Goal: Task Accomplishment & Management: Complete application form

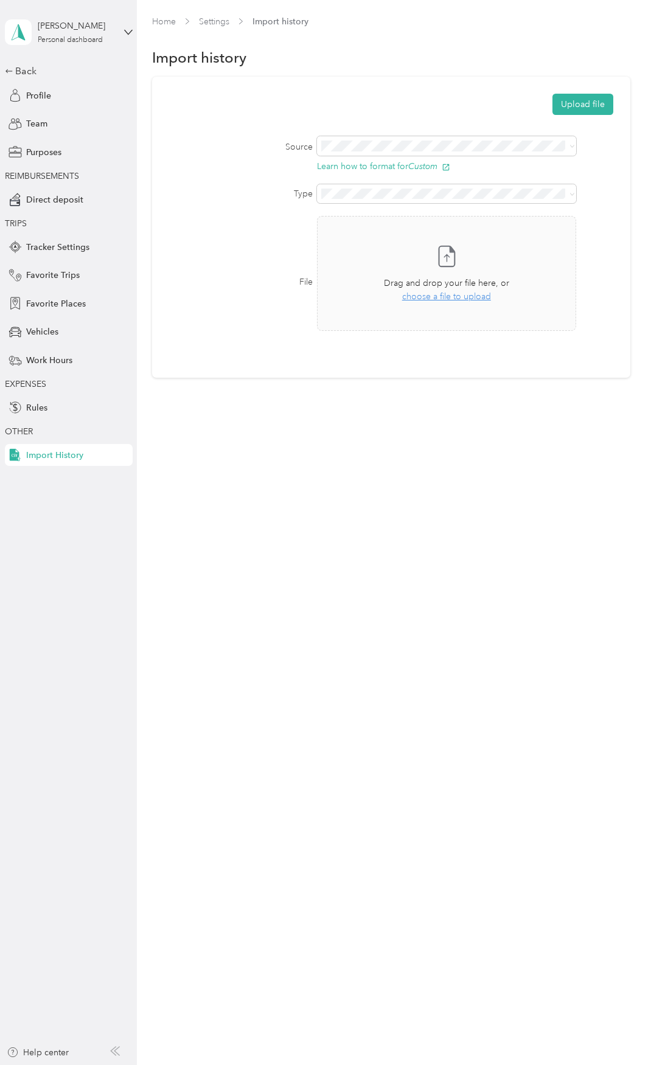
click at [386, 491] on div "Home Settings Import history Import history Upload file Source Learn how to for…" at bounding box center [391, 532] width 508 height 1065
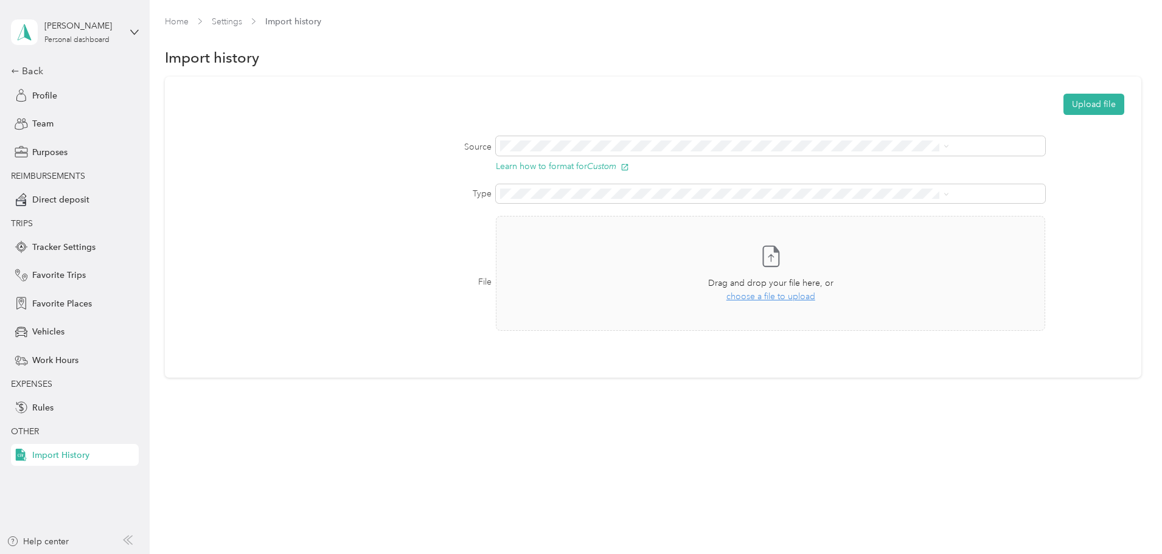
click at [574, 440] on div "Home Settings Import history Import history Upload file Source Learn how to for…" at bounding box center [653, 222] width 1006 height 444
click at [60, 331] on span "Vehicles" at bounding box center [48, 331] width 32 height 13
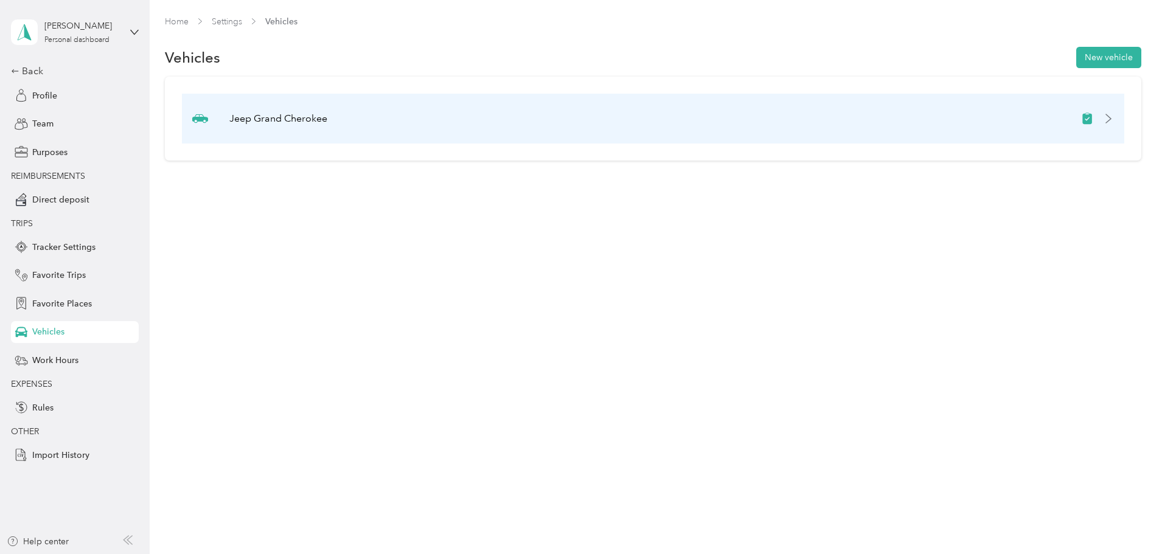
click at [373, 127] on div "Jeep Grand Cherokee" at bounding box center [653, 119] width 942 height 50
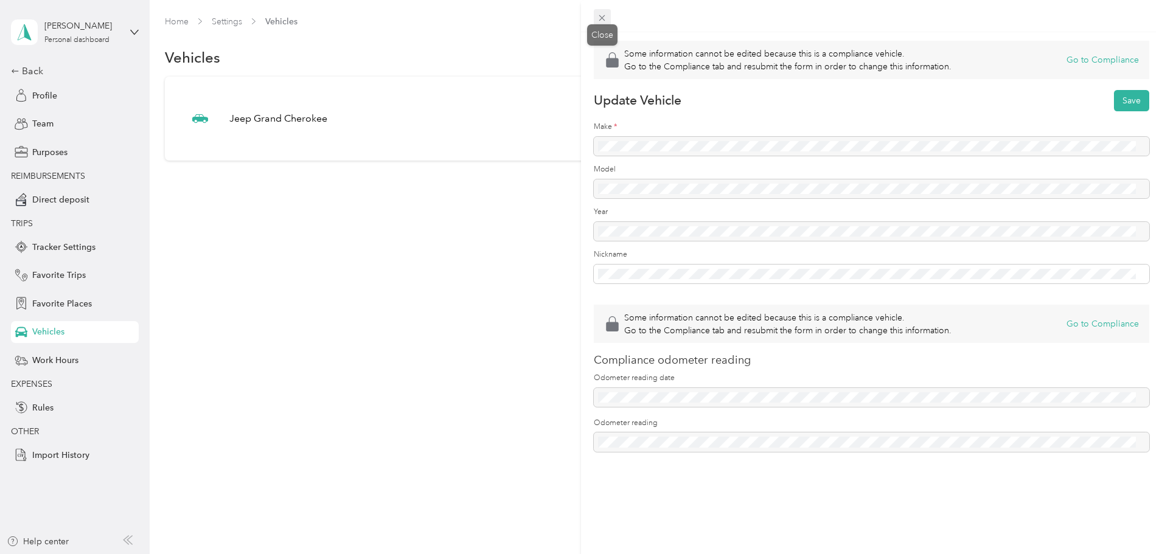
click at [605, 19] on icon at bounding box center [602, 18] width 10 height 10
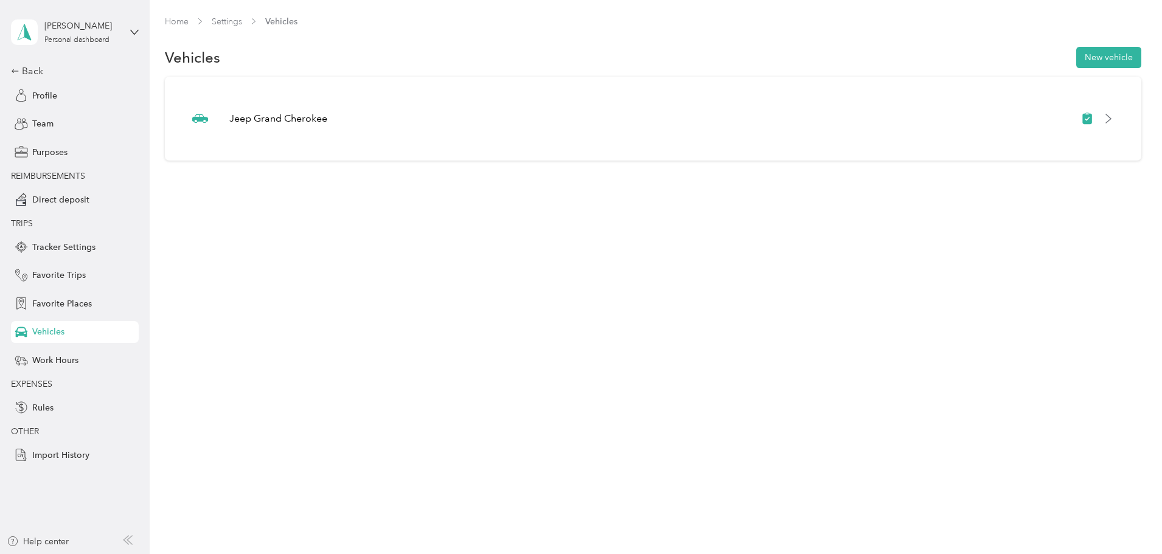
click at [236, 295] on div "Home Settings Vehicles Vehicles New vehicle [DEMOGRAPHIC_DATA]" at bounding box center [653, 277] width 1006 height 554
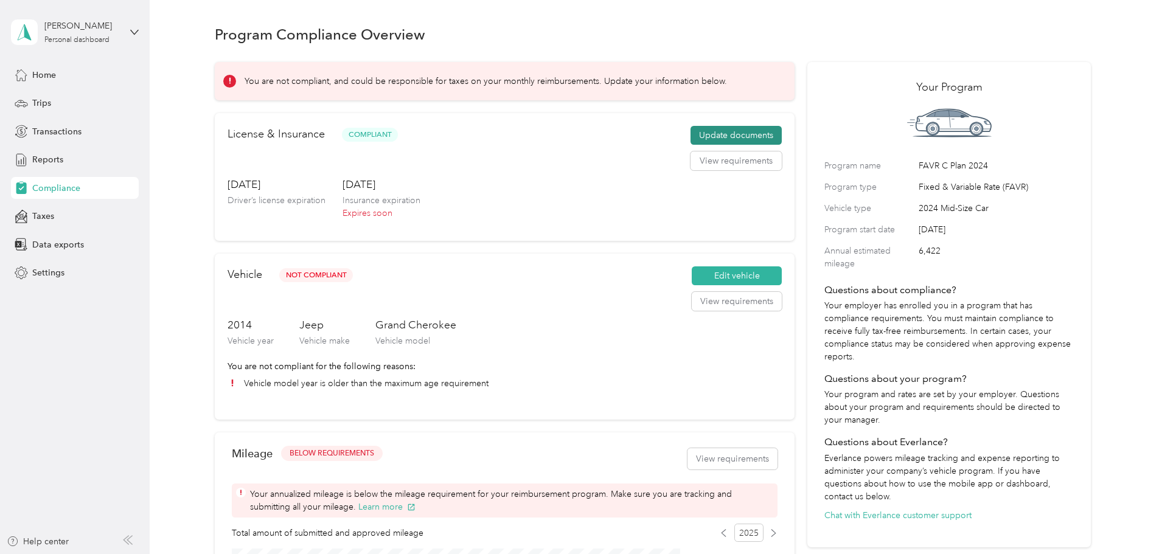
click at [704, 145] on button "Update documents" at bounding box center [735, 135] width 91 height 19
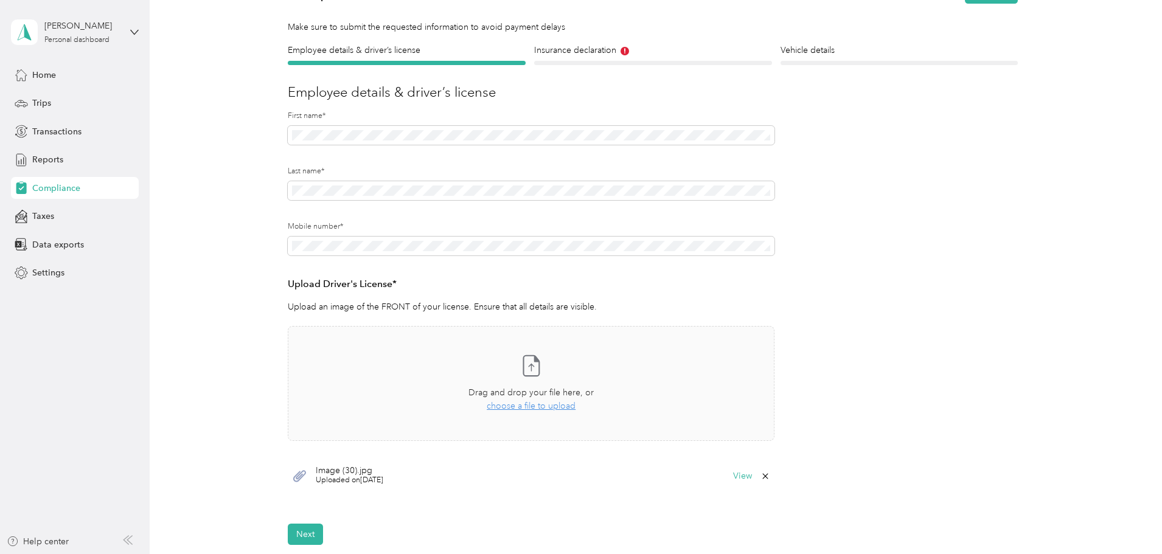
scroll to position [60, 0]
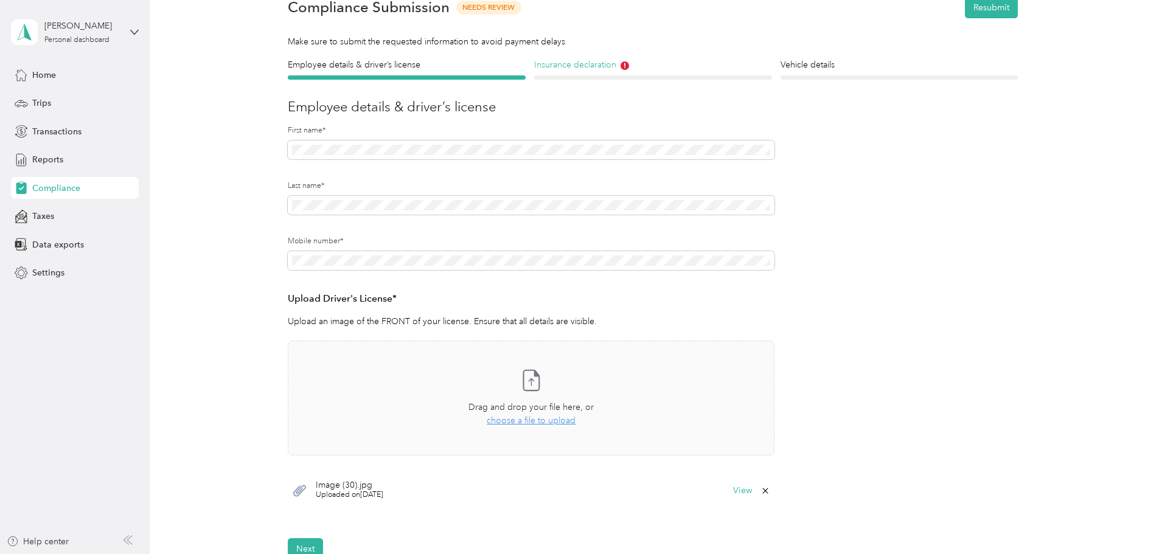
click at [588, 63] on h4 "Insurance declaration" at bounding box center [653, 64] width 238 height 13
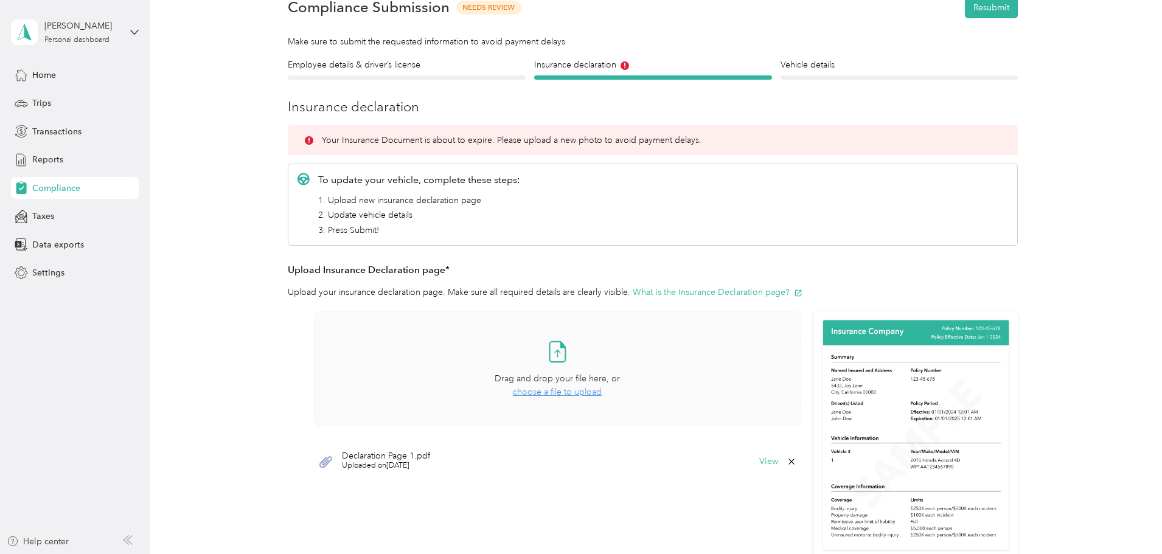
click at [551, 393] on span "choose a file to upload" at bounding box center [557, 392] width 89 height 10
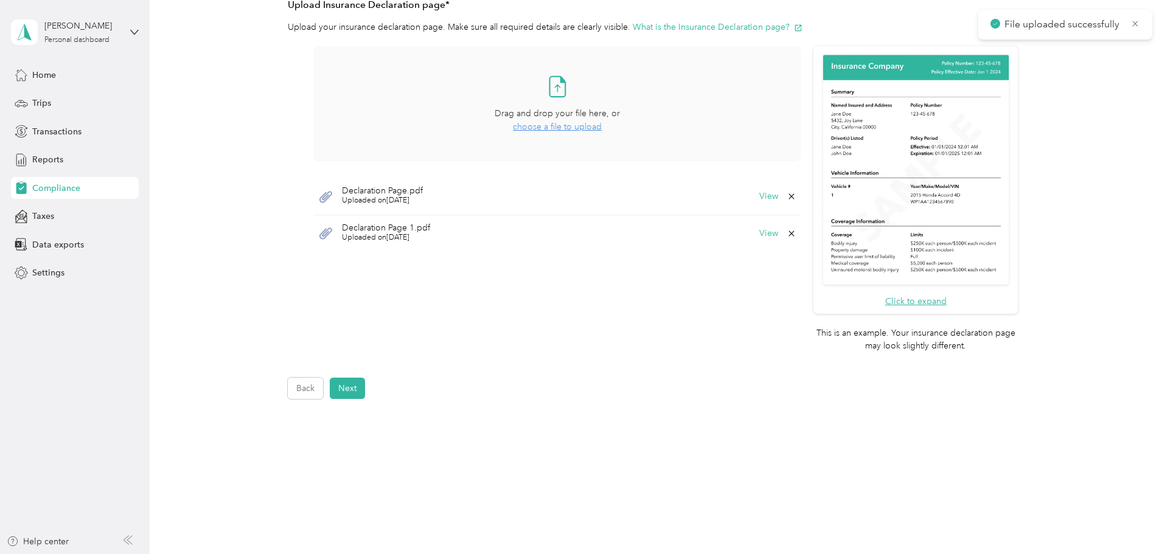
scroll to position [347, 0]
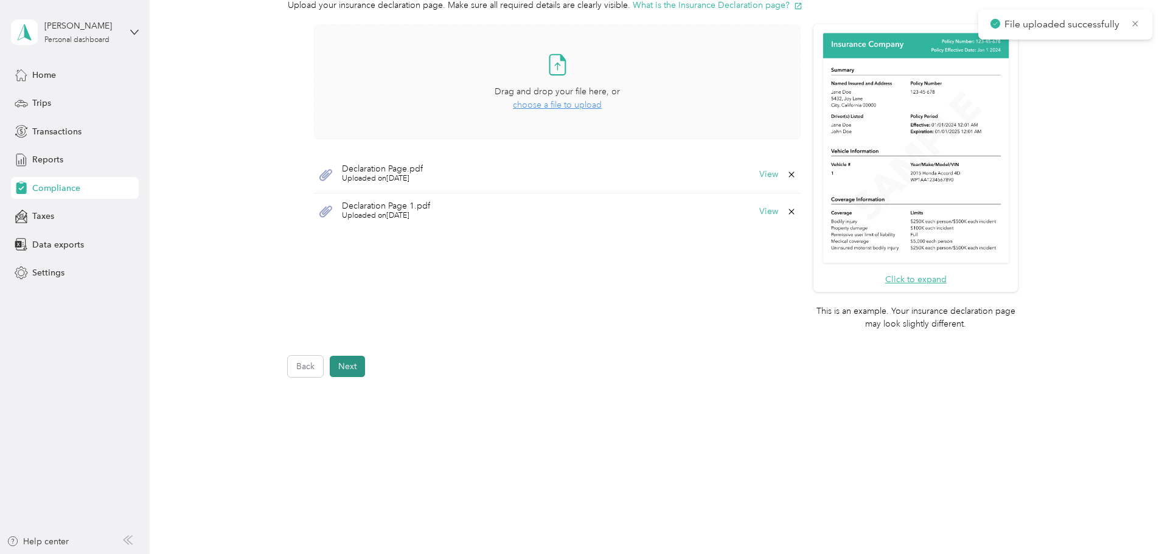
click at [349, 366] on button "Next" at bounding box center [347, 366] width 35 height 21
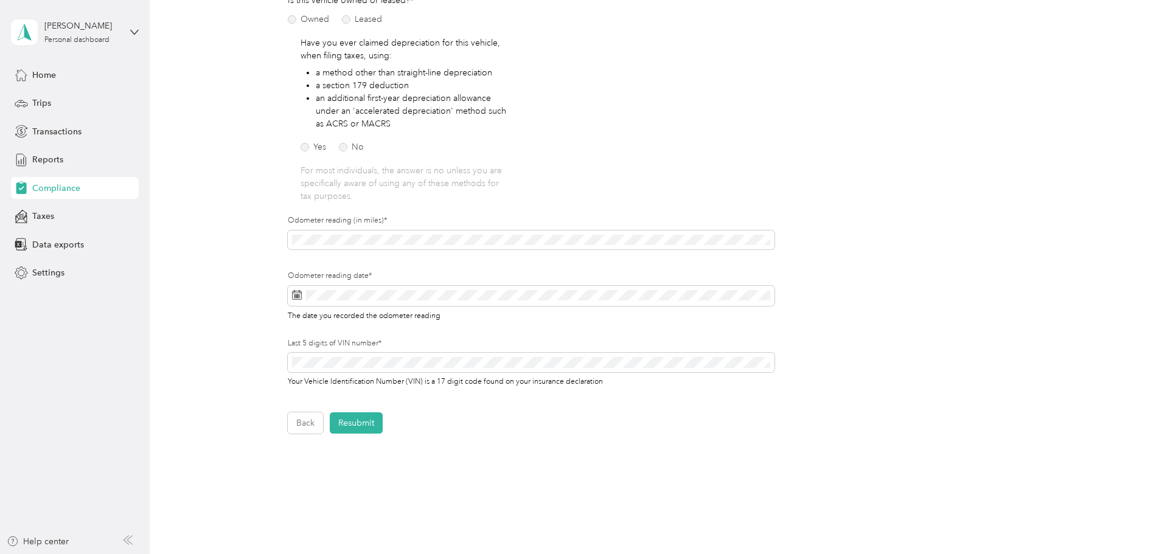
scroll to position [198, 0]
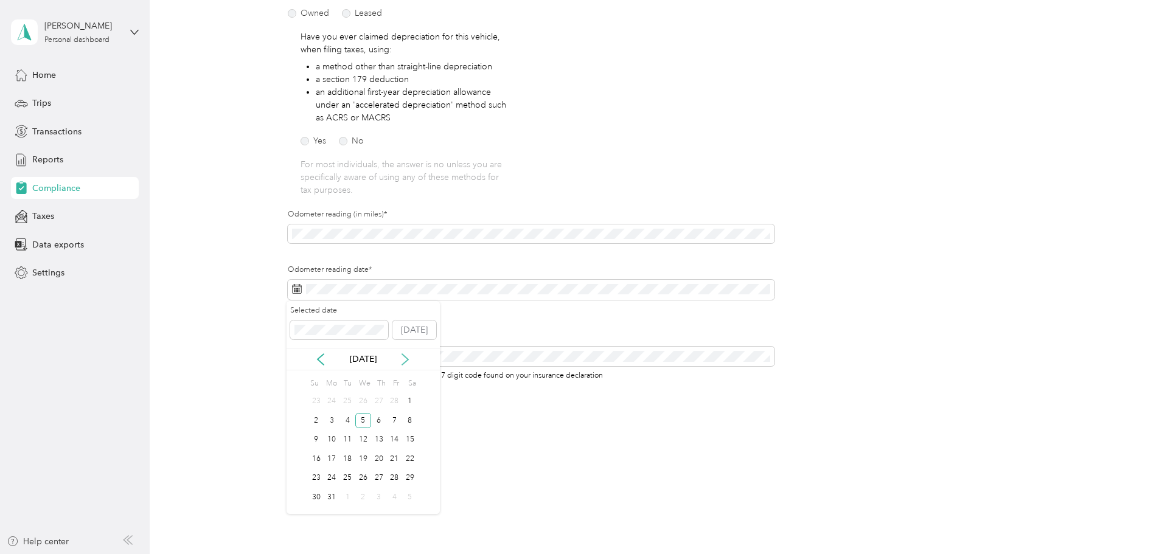
click at [409, 359] on icon at bounding box center [405, 359] width 12 height 12
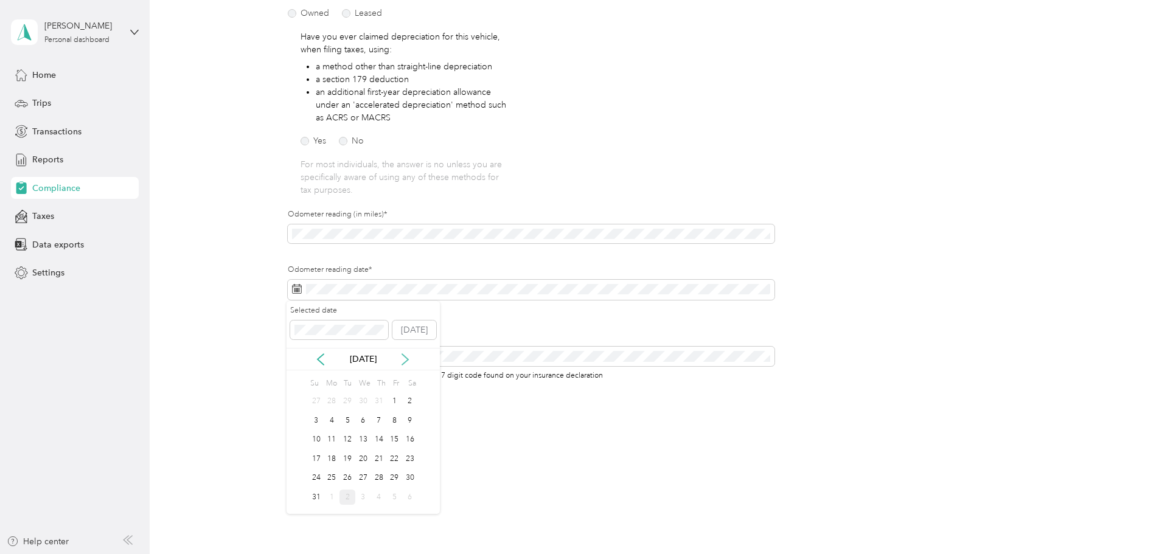
click at [409, 359] on icon at bounding box center [405, 359] width 12 height 12
click at [346, 401] on div "2" at bounding box center [347, 401] width 16 height 15
click at [362, 417] on button "Resubmit" at bounding box center [356, 416] width 53 height 21
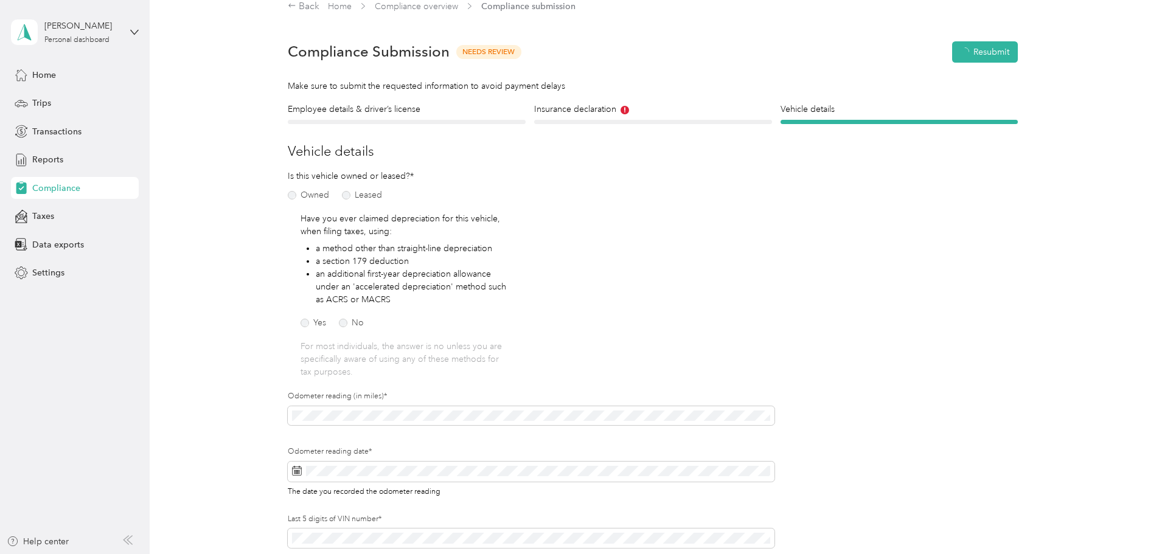
scroll to position [15, 0]
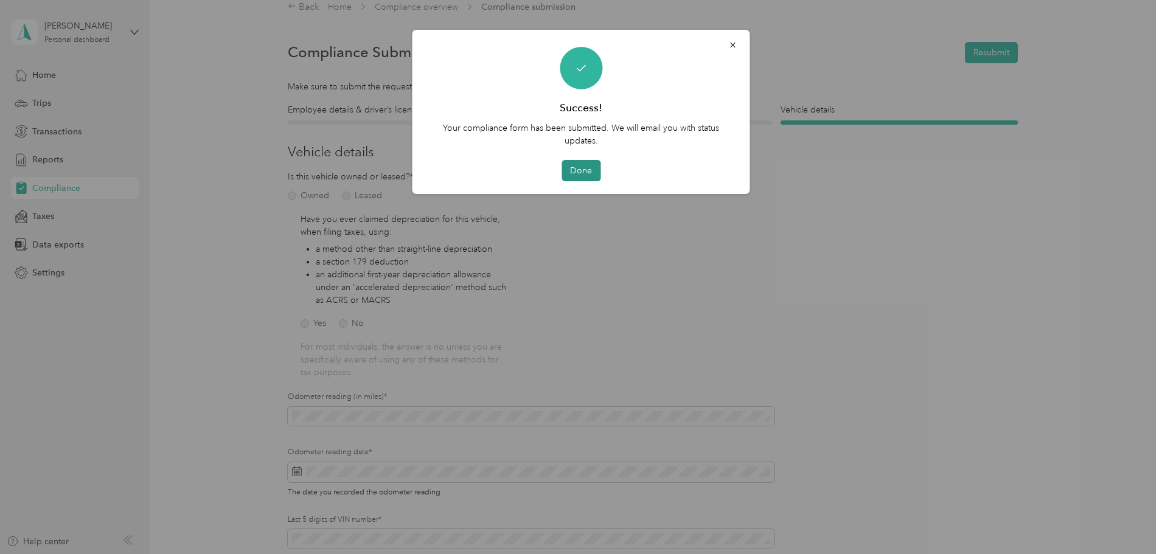
click at [585, 172] on button "Done" at bounding box center [580, 170] width 39 height 21
